Goal: Task Accomplishment & Management: Use online tool/utility

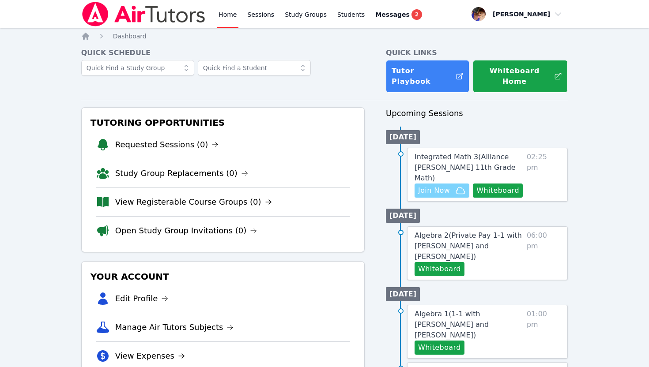
click at [441, 185] on span "Join Now" at bounding box center [434, 190] width 32 height 11
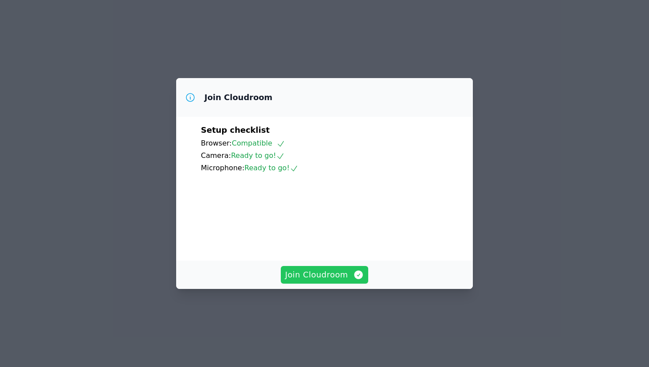
click at [314, 281] on span "Join Cloudroom" at bounding box center [324, 275] width 79 height 12
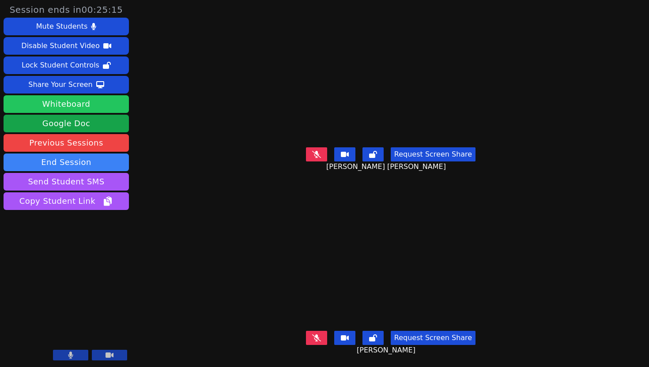
click at [53, 110] on button "Whiteboard" at bounding box center [66, 104] width 125 height 18
click at [0, 0] on aside "Session ends in 00:25:15 Mute Students Disable Student Video Lock Student Contr…" at bounding box center [66, 183] width 132 height 367
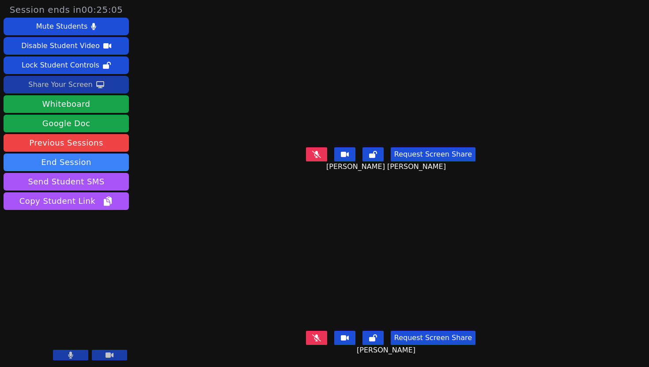
click at [54, 87] on div "Share Your Screen" at bounding box center [60, 85] width 64 height 14
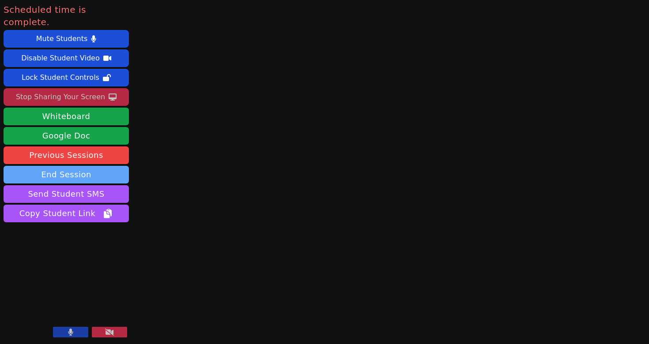
click at [53, 167] on button "End Session" at bounding box center [66, 175] width 125 height 18
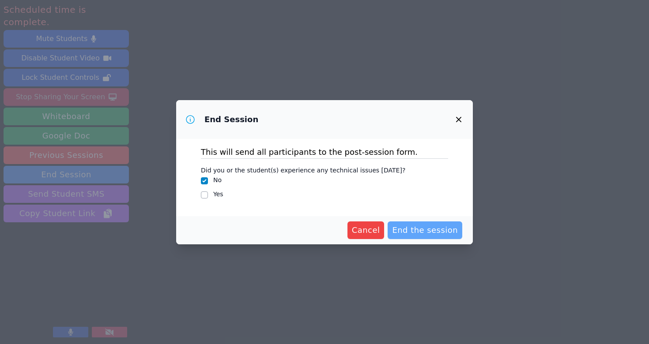
click at [444, 227] on span "End the session" at bounding box center [425, 230] width 66 height 12
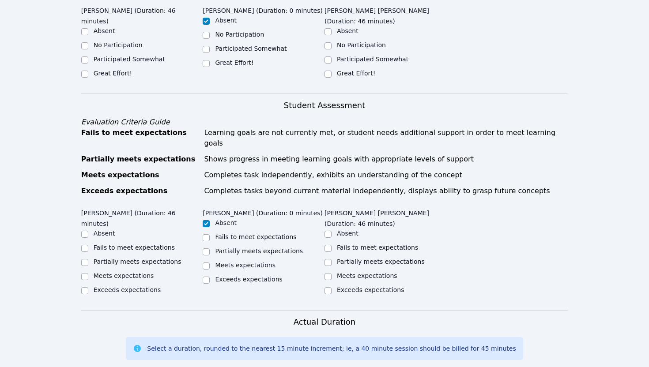
scroll to position [429, 0]
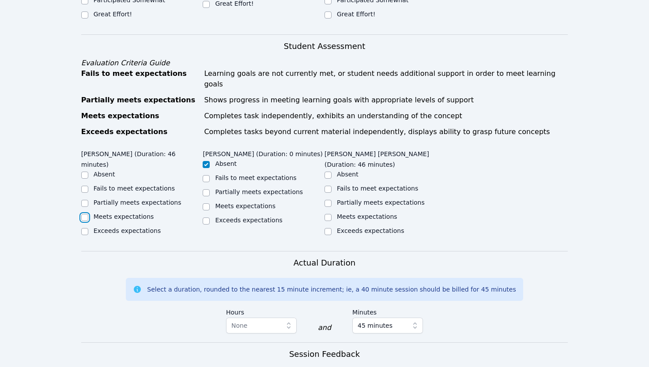
click at [83, 214] on input "Meets expectations" at bounding box center [84, 217] width 7 height 7
checkbox input "true"
click at [329, 214] on input "Meets expectations" at bounding box center [328, 217] width 7 height 7
checkbox input "true"
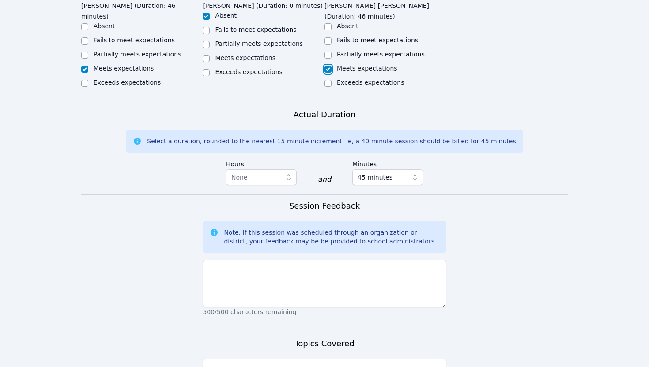
scroll to position [636, 0]
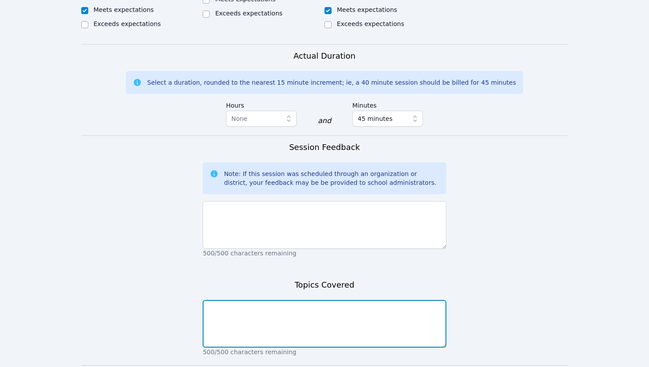
click at [288, 309] on textarea at bounding box center [324, 324] width 243 height 48
type textarea "Packet (problems 1-5, word problems 11 & 12)"
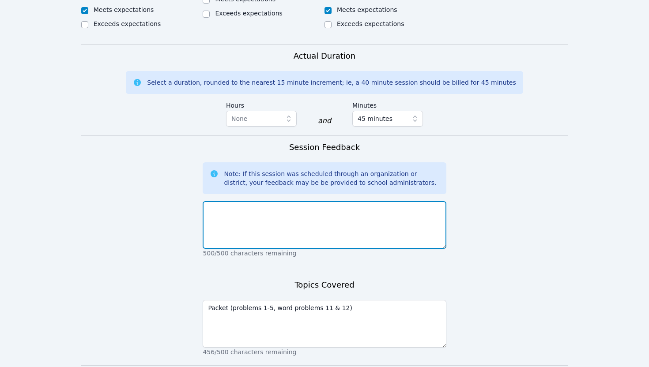
click at [249, 201] on textarea at bounding box center [324, 225] width 243 height 48
type textarea "a"
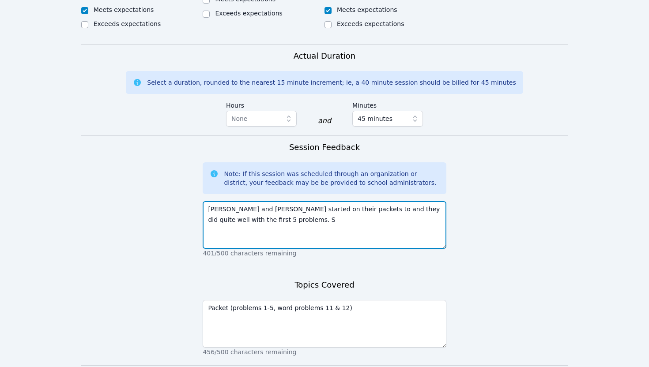
click at [337, 201] on textarea "Karina and Valeria started on their packets to and they did quite well with the…" at bounding box center [324, 225] width 243 height 48
click at [269, 203] on textarea "Karina and Valeria started on their packets, and they did quite well with the f…" at bounding box center [324, 225] width 243 height 48
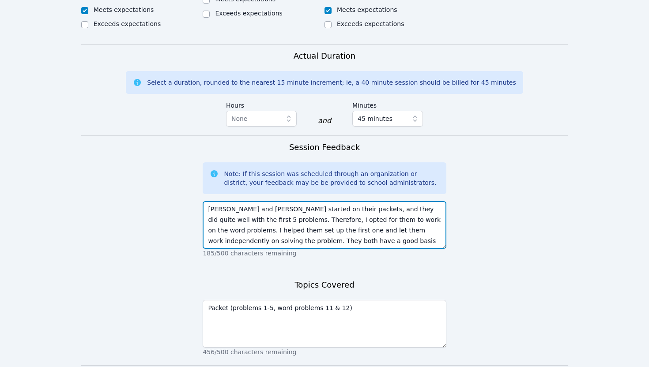
scroll to position [6, 0]
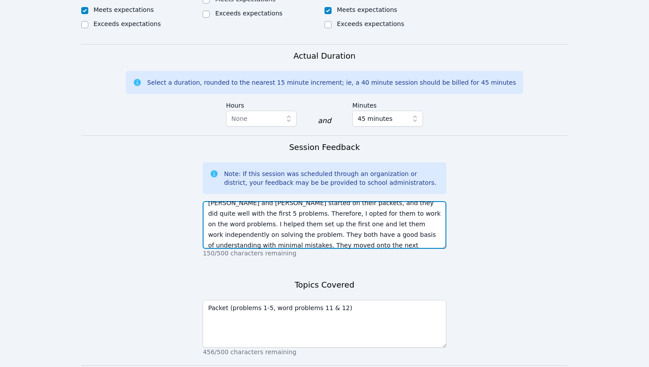
click at [257, 225] on textarea "Karina and Valeria started on their packets, and they did quite well with the f…" at bounding box center [324, 225] width 243 height 48
click at [326, 221] on textarea "Karina and Valeria started on their packets, and they did quite well with the f…" at bounding box center [324, 225] width 243 height 48
type textarea "Karina and Valeria started on their packets, and they did quite well with the f…"
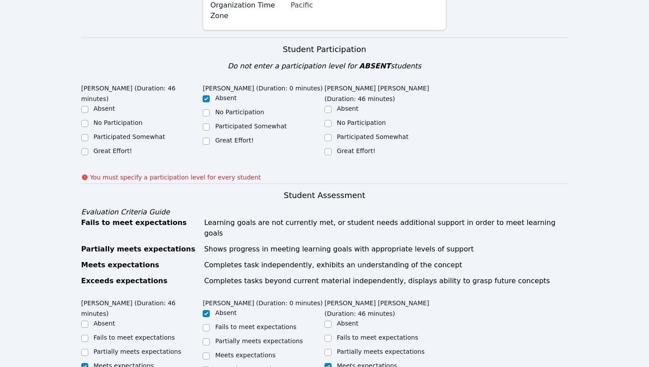
scroll to position [282, 0]
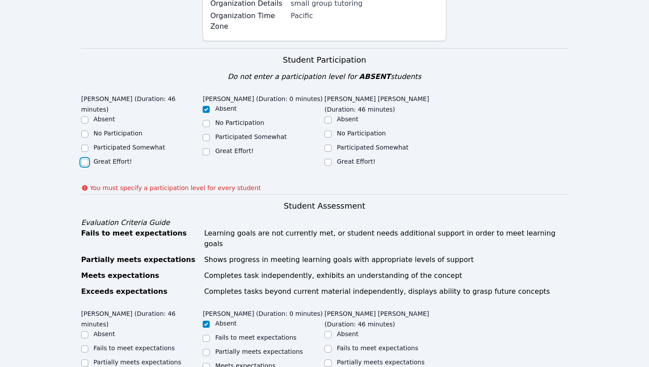
click at [86, 159] on input "Great Effort!" at bounding box center [84, 162] width 7 height 7
checkbox input "true"
click at [327, 159] on input "Great Effort!" at bounding box center [328, 162] width 7 height 7
checkbox input "true"
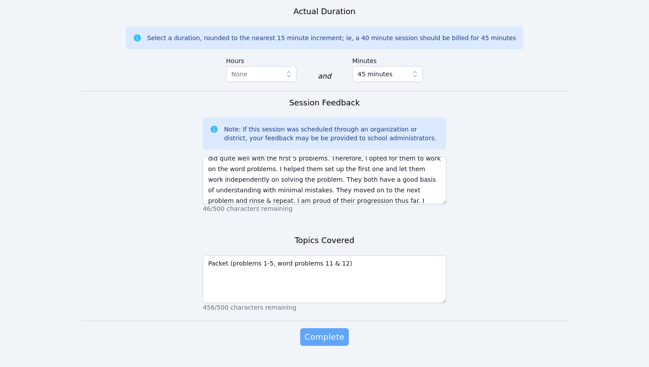
click at [333, 329] on div "Complete" at bounding box center [324, 346] width 243 height 35
click at [326, 331] on span "Complete" at bounding box center [325, 337] width 40 height 12
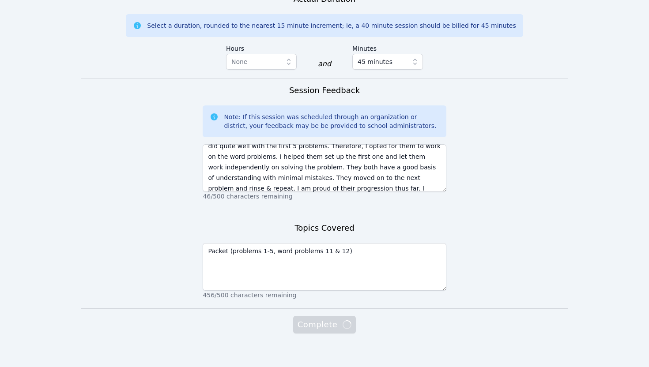
scroll to position [681, 0]
